Goal: Task Accomplishment & Management: Manage account settings

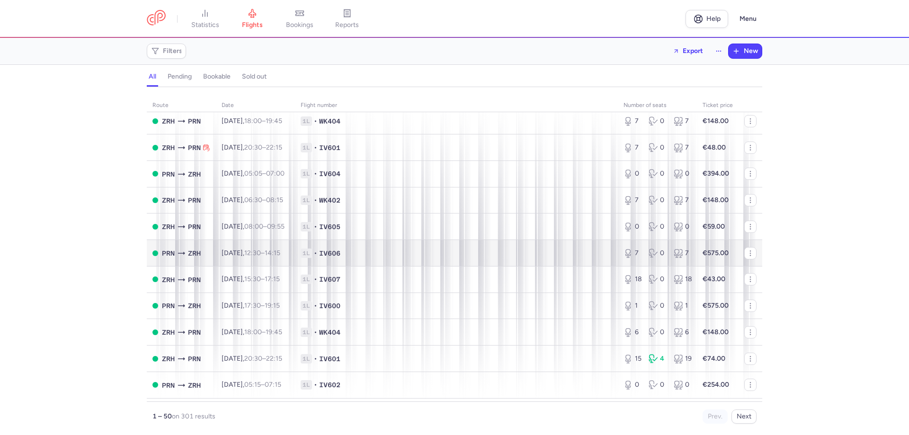
scroll to position [142, 0]
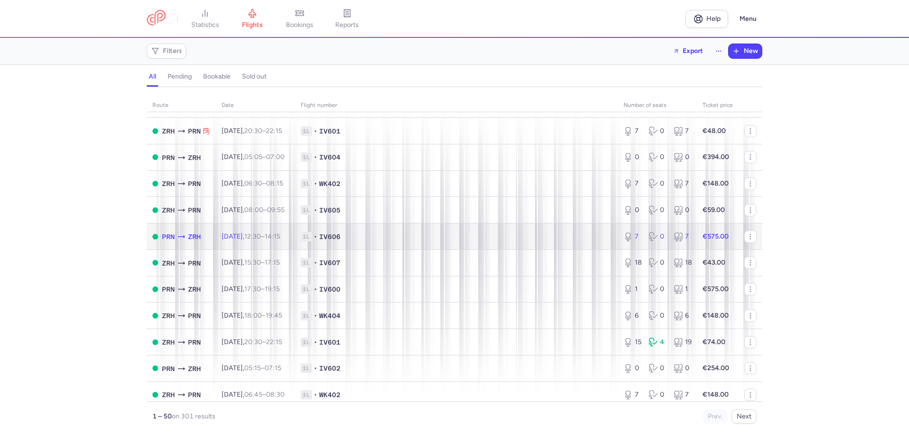
click at [555, 229] on td "1L • IV606" at bounding box center [456, 236] width 323 height 27
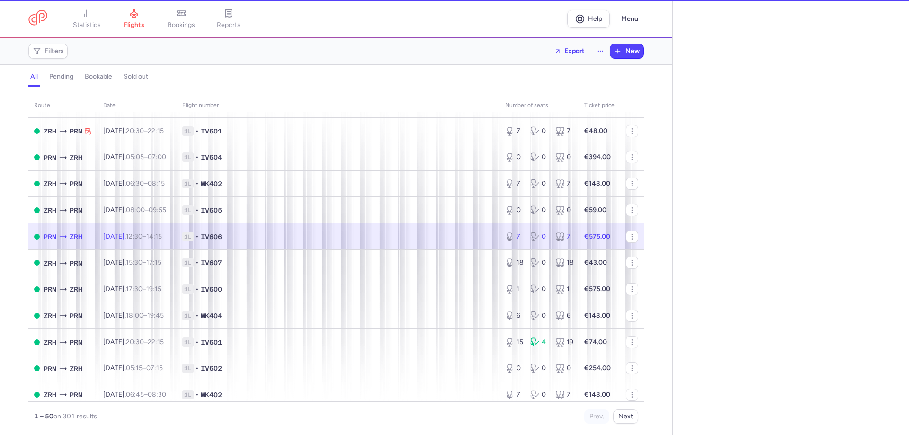
select select "hours"
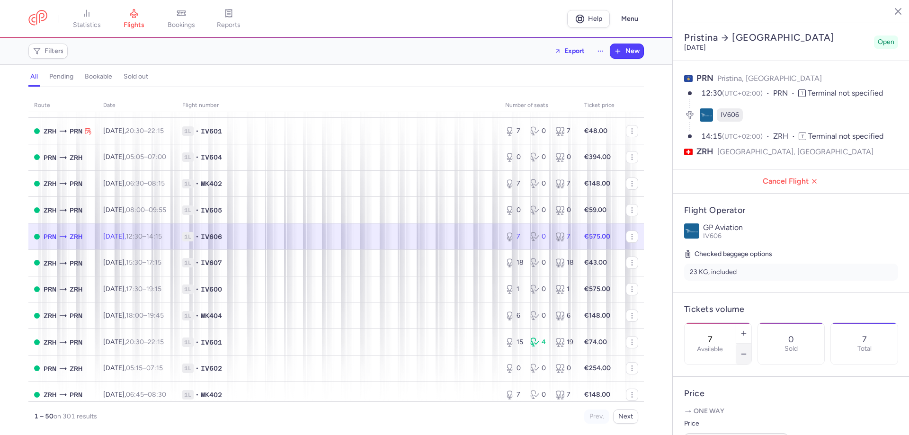
click at [748, 350] on icon "button" at bounding box center [744, 354] width 8 height 8
type input "5"
click at [720, 411] on button "Save changes" at bounding box center [715, 416] width 63 height 21
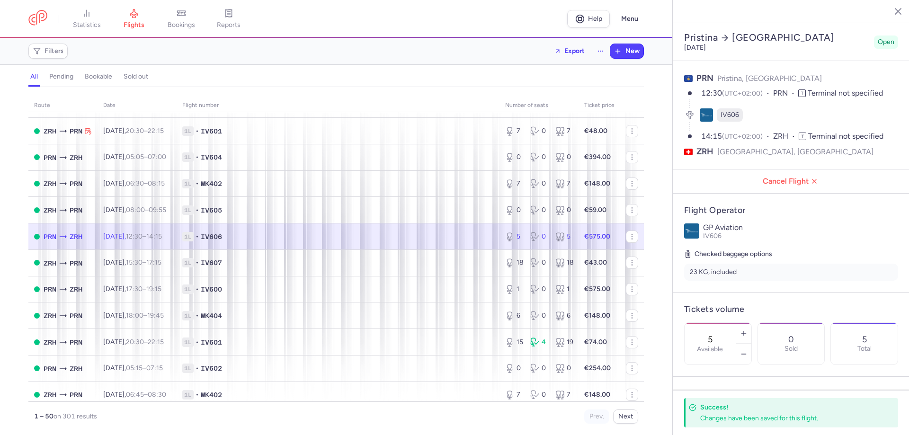
click at [894, 10] on icon "button" at bounding box center [890, 10] width 9 height 9
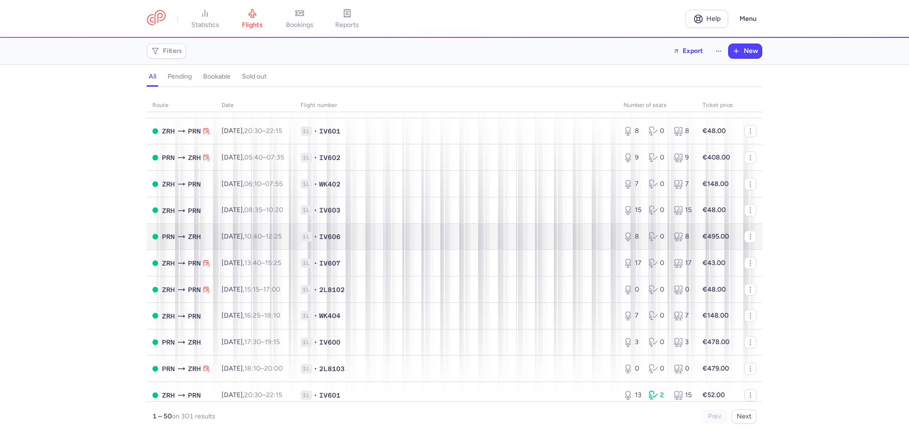
scroll to position [521, 0]
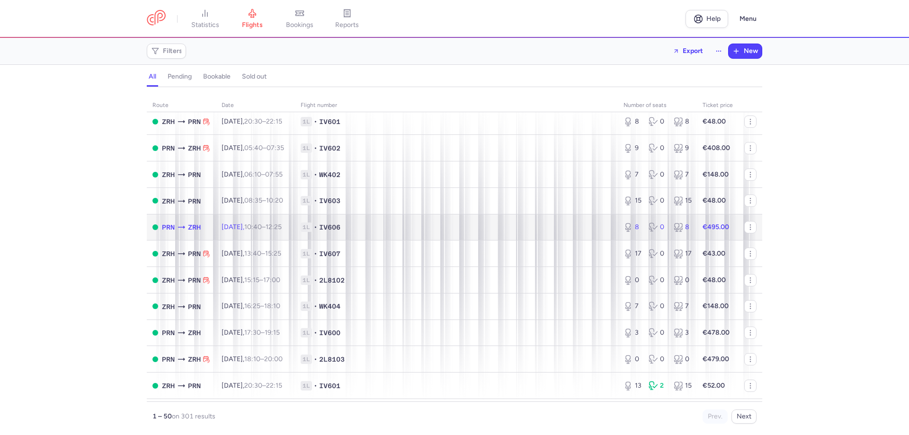
click at [565, 227] on span "1L • IV606" at bounding box center [457, 227] width 312 height 9
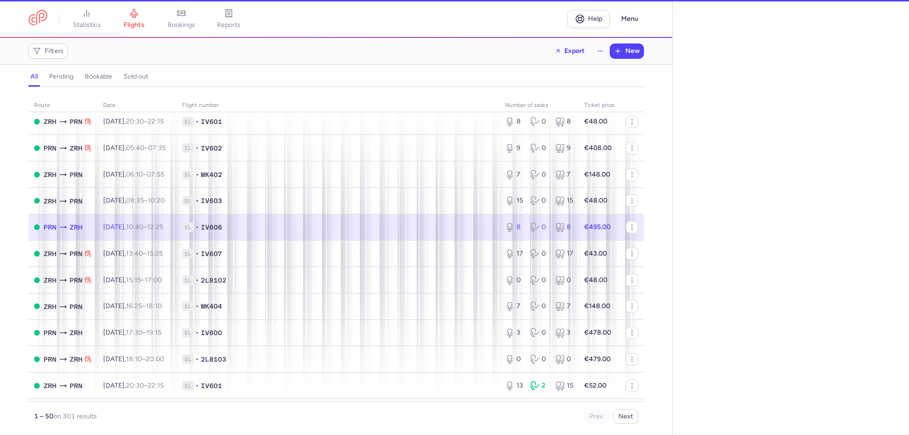
select select "hours"
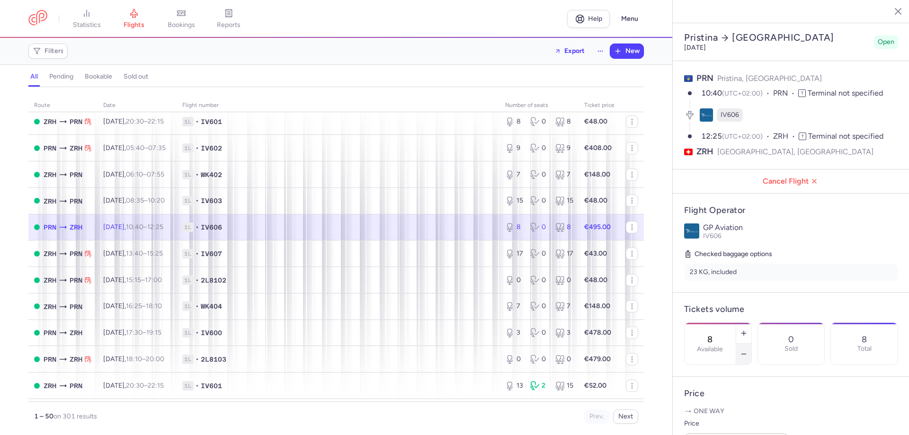
click at [748, 350] on icon "button" at bounding box center [744, 354] width 8 height 8
type input "4"
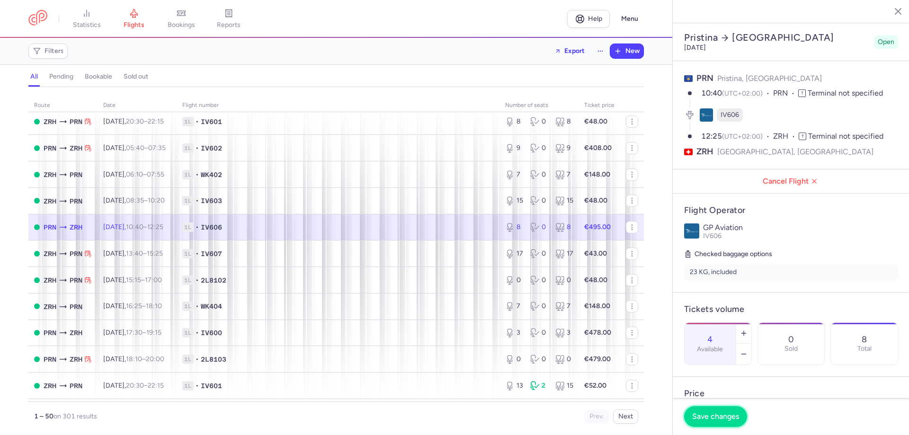
click at [732, 411] on button "Save changes" at bounding box center [715, 416] width 63 height 21
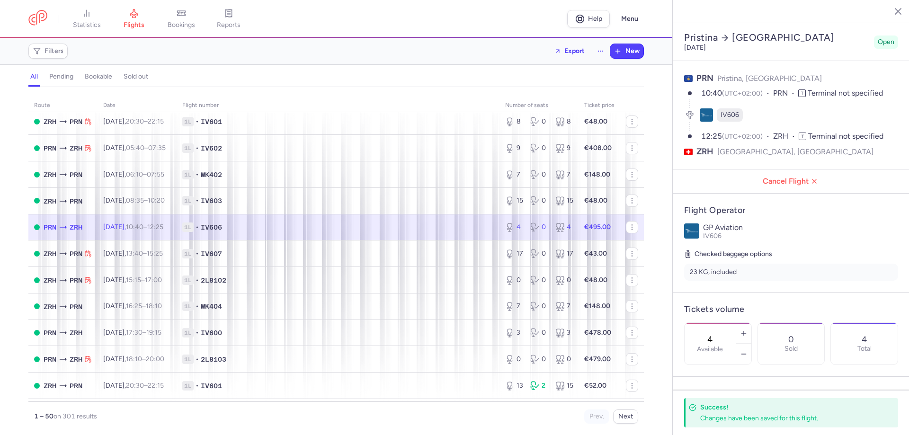
click at [892, 9] on icon "button" at bounding box center [890, 10] width 9 height 9
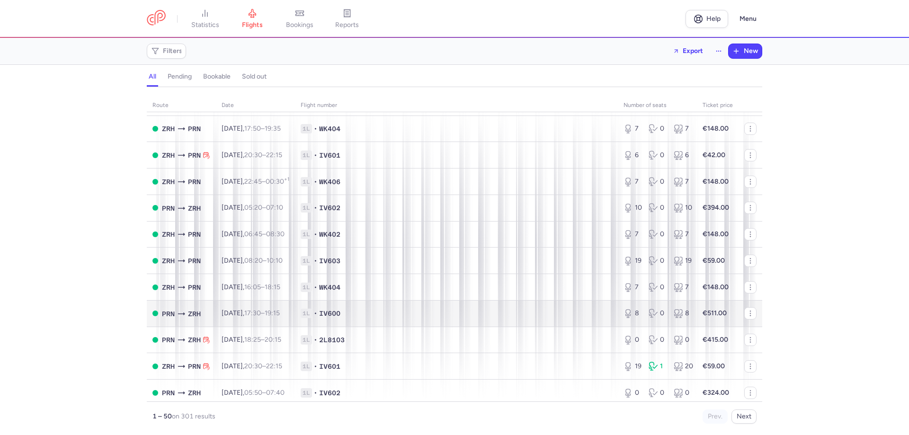
scroll to position [1046, 0]
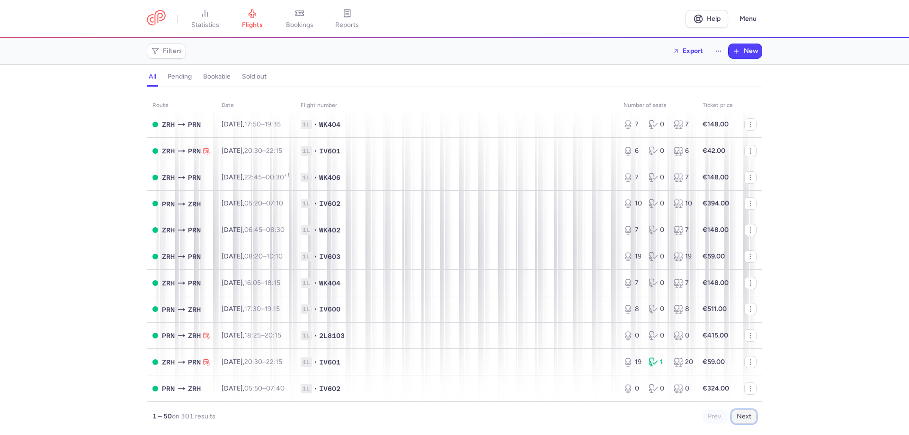
click at [742, 415] on button "Next" at bounding box center [743, 416] width 25 height 14
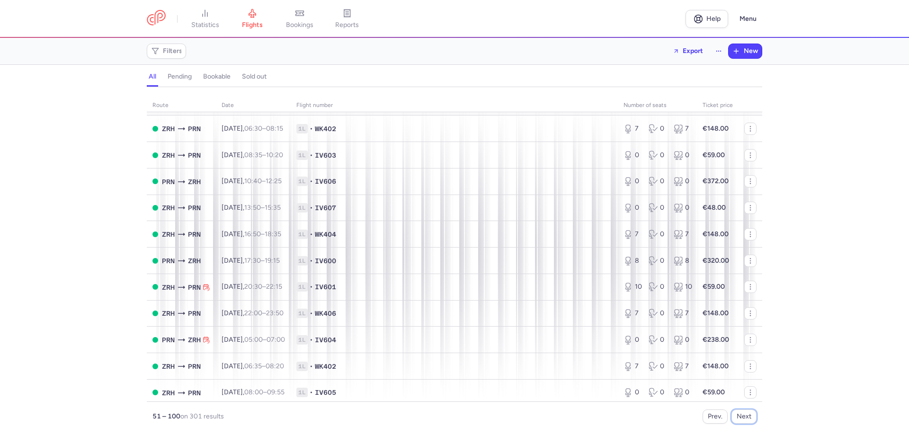
scroll to position [0, 0]
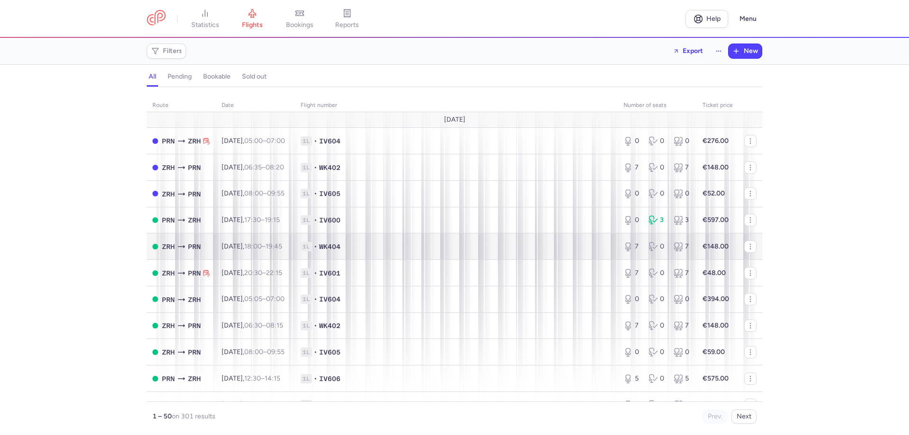
scroll to position [47, 0]
